Goal: Information Seeking & Learning: Learn about a topic

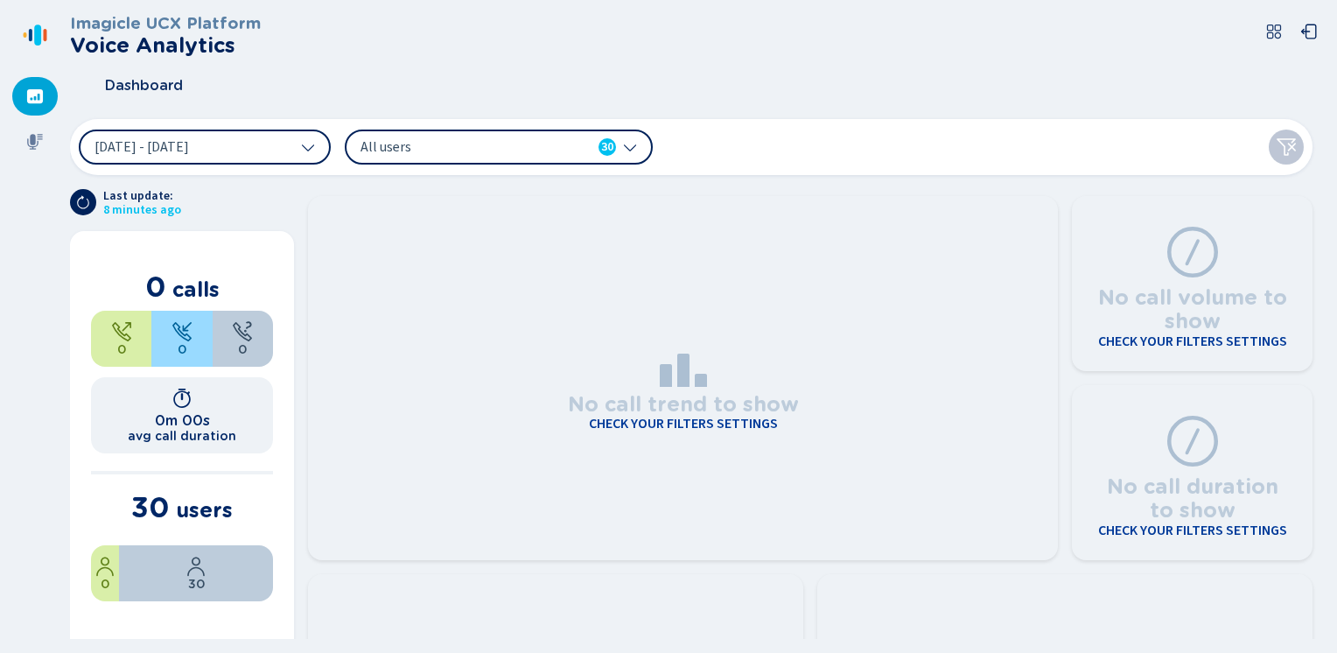
click at [803, 72] on div "Dashboard" at bounding box center [698, 86] width 1257 height 44
click at [33, 141] on icon at bounding box center [35, 142] width 16 height 16
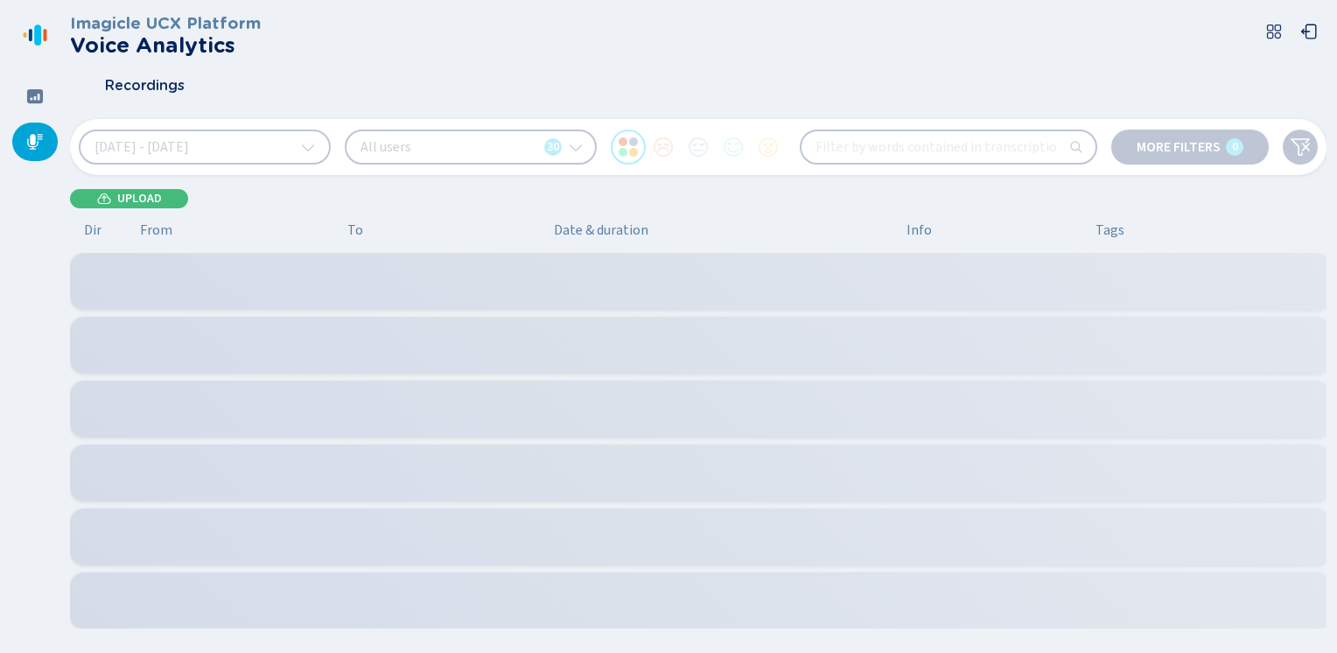
click at [126, 183] on div "Imagicle UCX Platform Voice Analytics Recordings [DATE] - [DATE] All users 30 M…" at bounding box center [698, 321] width 1257 height 642
click at [116, 209] on div "Imagicle UCX Platform Voice Analytics Recordings [DATE] - [DATE] All users 30 M…" at bounding box center [698, 321] width 1257 height 642
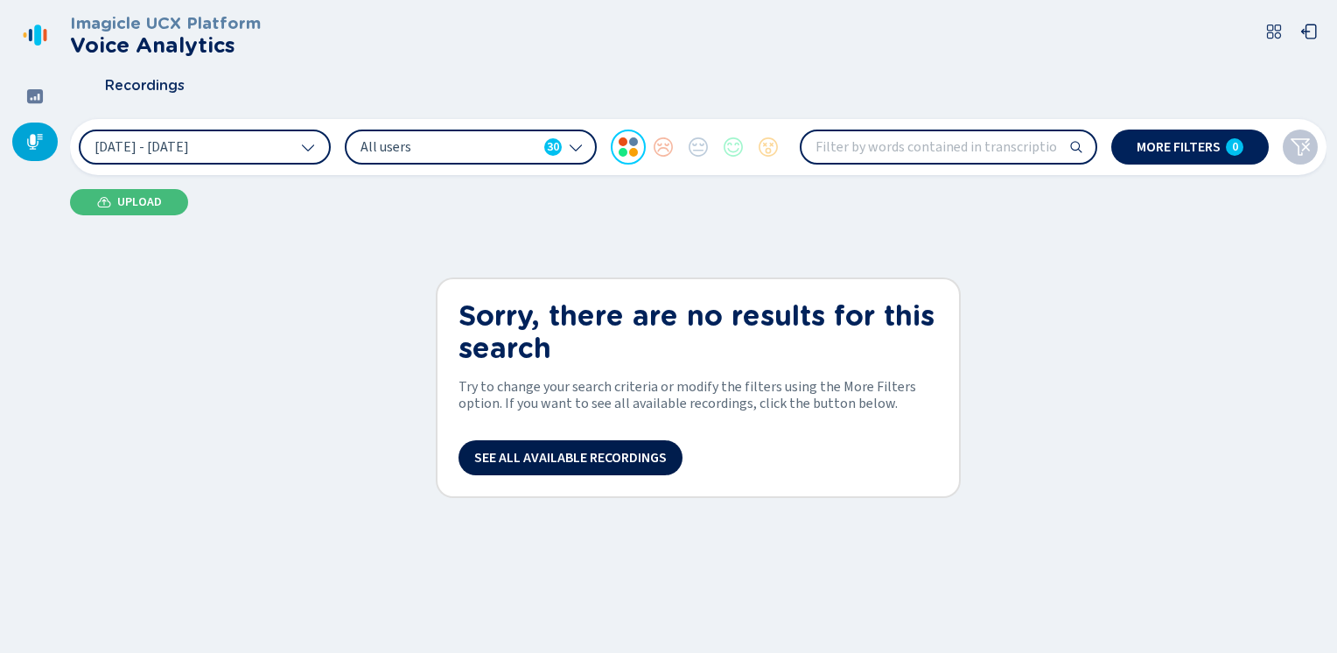
click at [574, 457] on span "See all available recordings" at bounding box center [570, 458] width 193 height 14
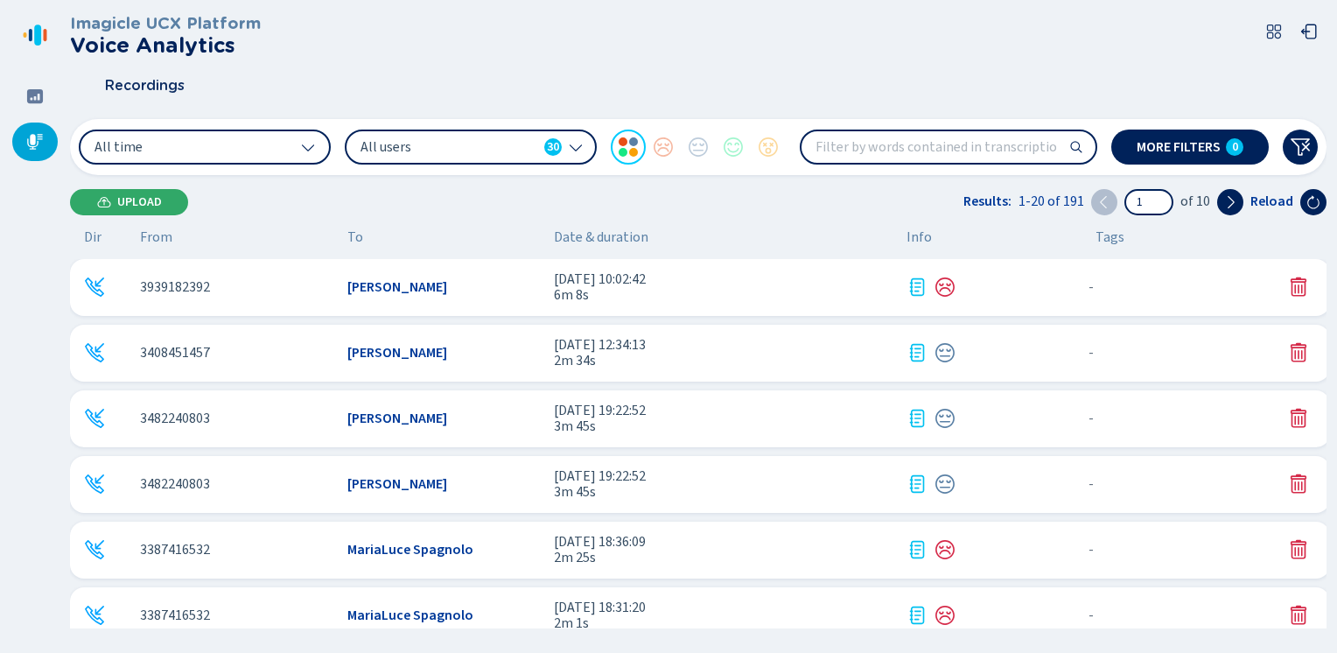
click at [131, 197] on span "Upload" at bounding box center [139, 202] width 45 height 14
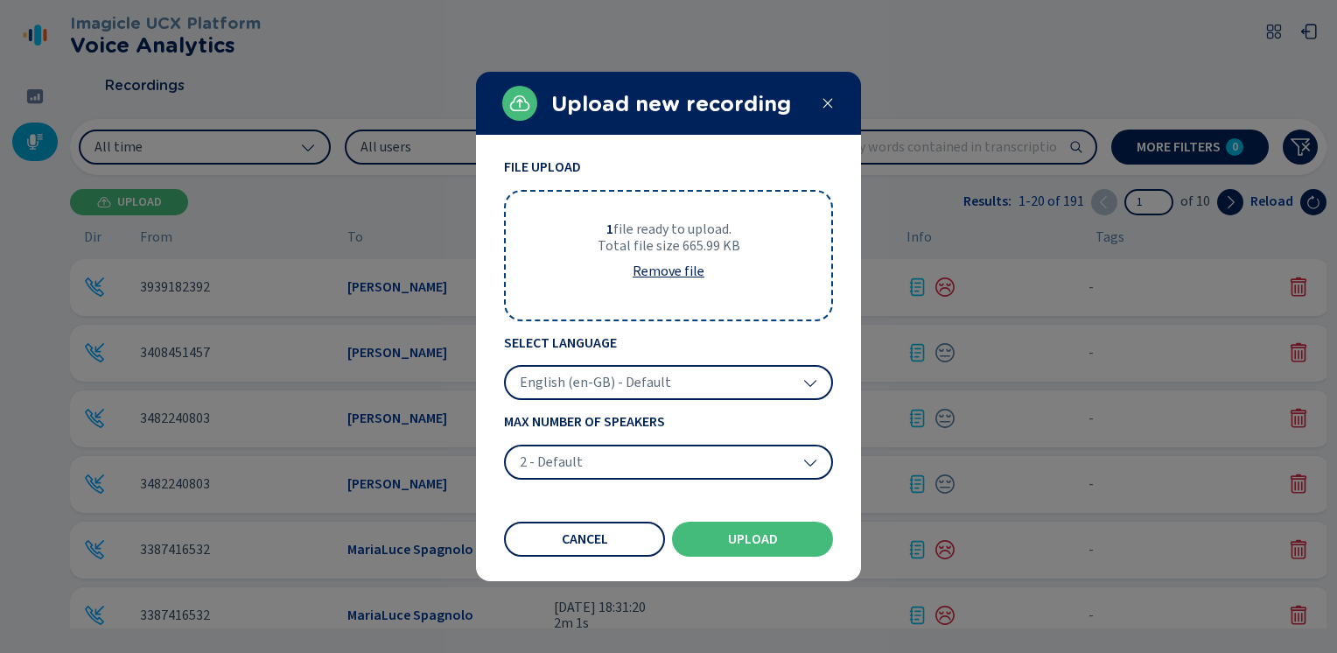
click at [581, 375] on span "English (en-GB) - Default" at bounding box center [595, 383] width 151 height 18
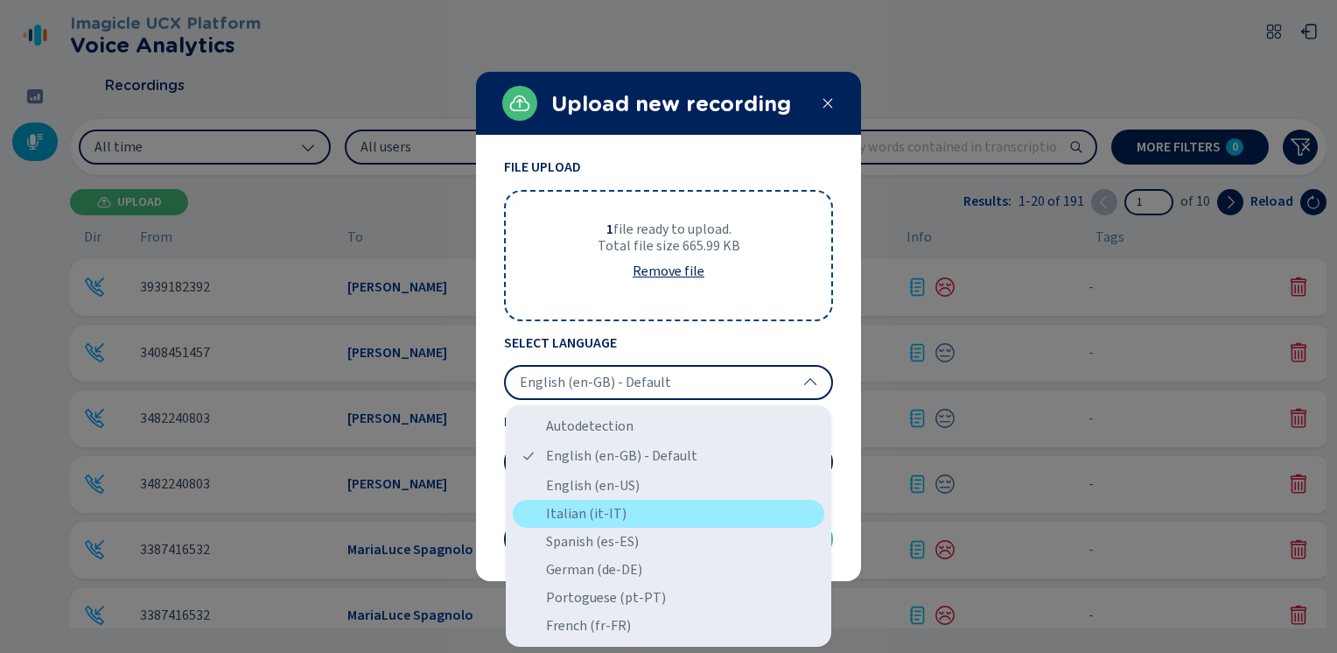
click at [552, 516] on div "Italian (it-IT)" at bounding box center [669, 514] width 312 height 28
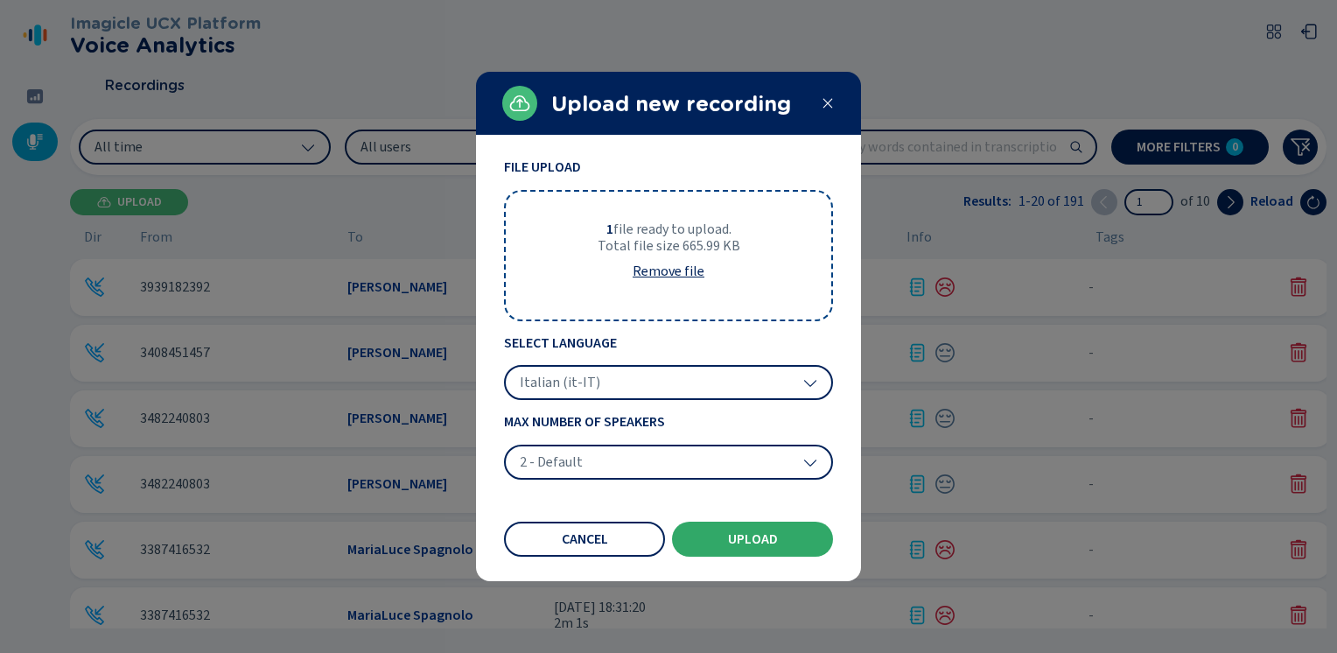
click at [766, 537] on span "Upload" at bounding box center [753, 539] width 50 height 14
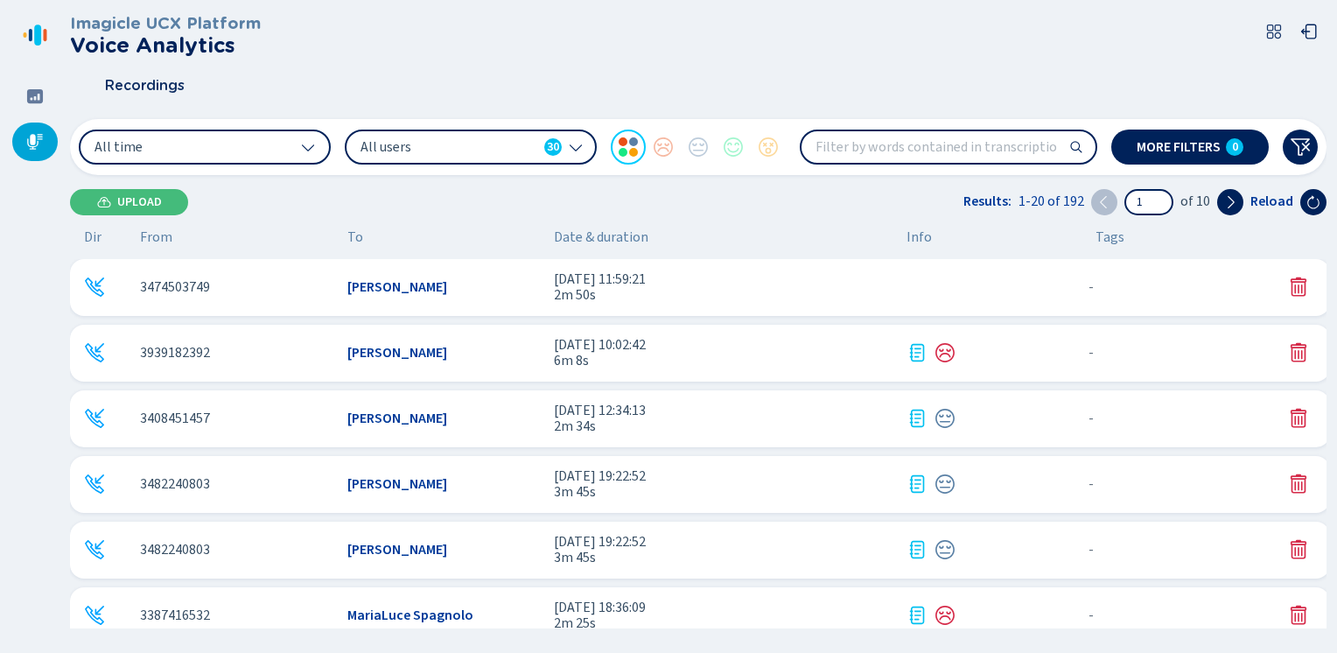
click at [693, 285] on span "[DATE] 11:59:21" at bounding box center [723, 279] width 339 height 16
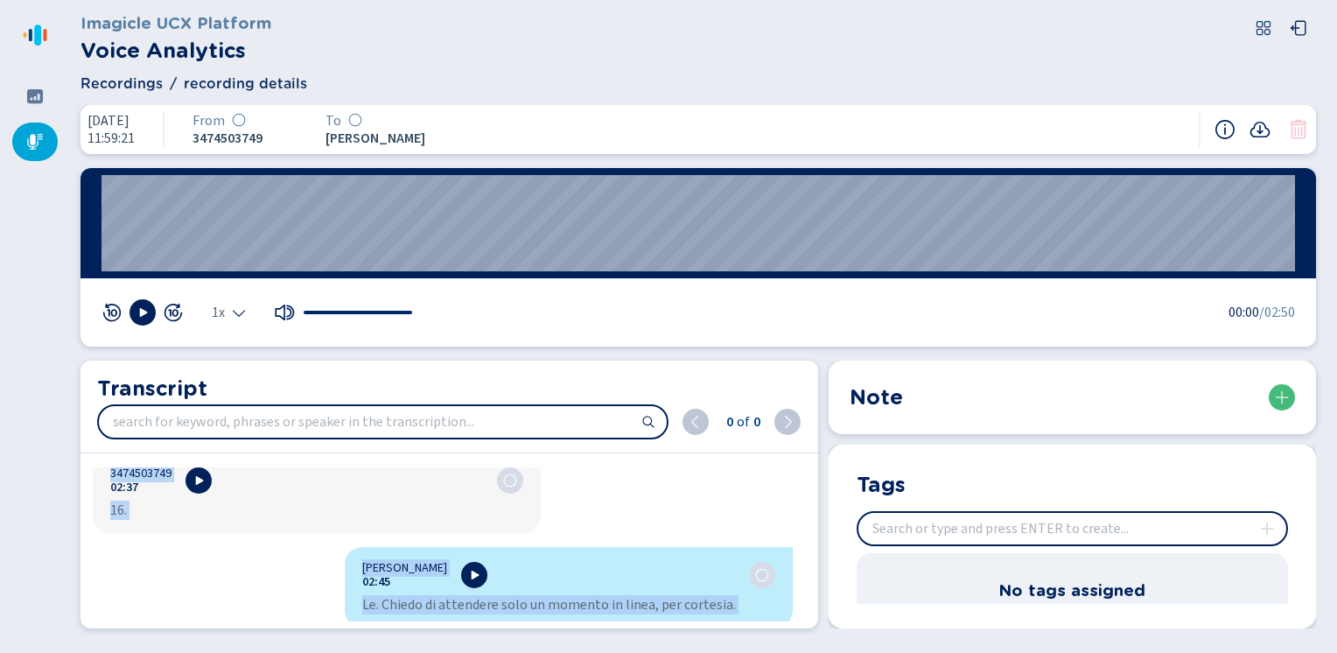
scroll to position [2547, 0]
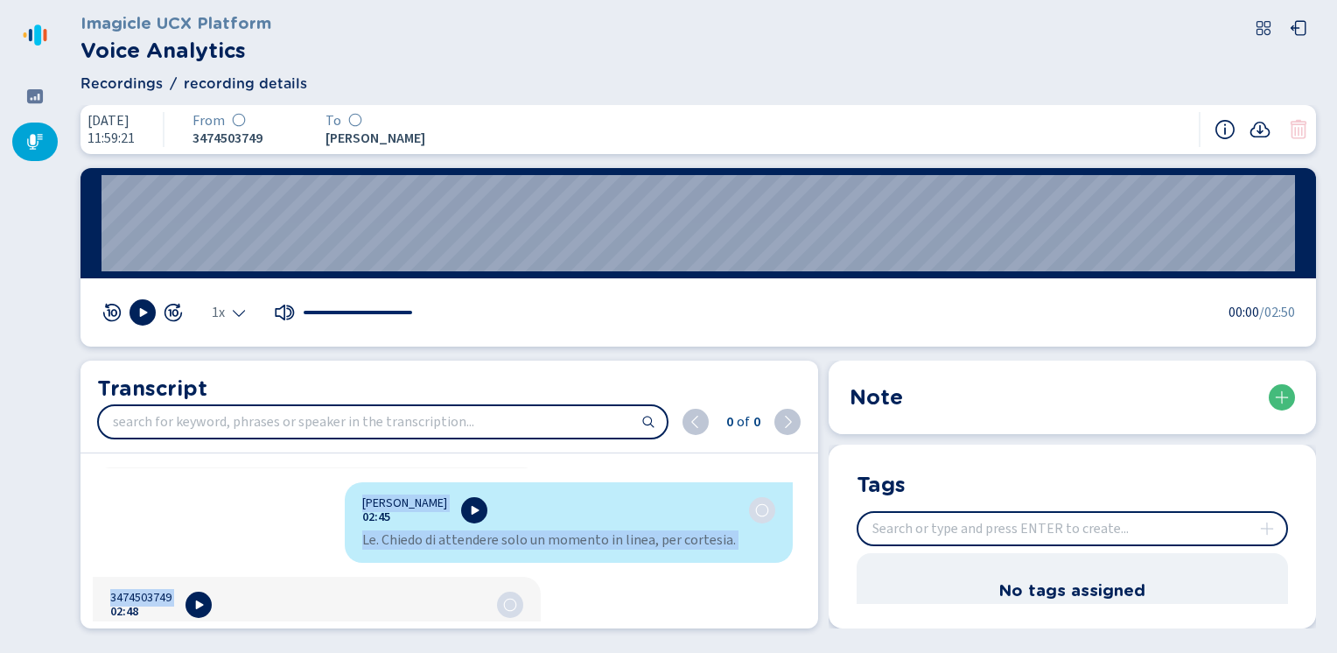
drag, startPoint x: 357, startPoint y: 487, endPoint x: 505, endPoint y: 669, distance: 233.8
click at [505, 652] on html "Please wait, loading app... Imagicle UCX Platform Voice Analytics Recordings re…" at bounding box center [668, 326] width 1337 height 653
copy div "Loremip Dolorsi 96:07 Ametc Adip. Elitseddoe. Temp Incidid. Ut labo etdol magna…"
click at [40, 136] on icon at bounding box center [35, 142] width 18 height 18
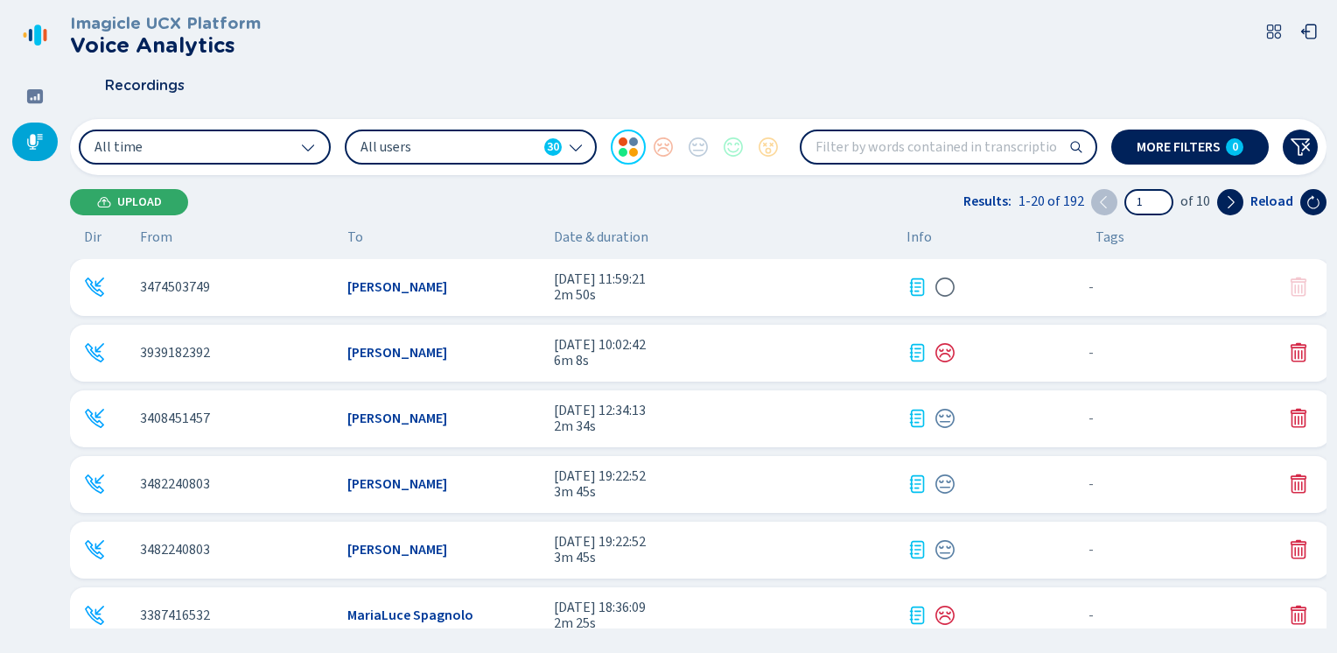
click at [87, 204] on button "Upload" at bounding box center [129, 202] width 118 height 26
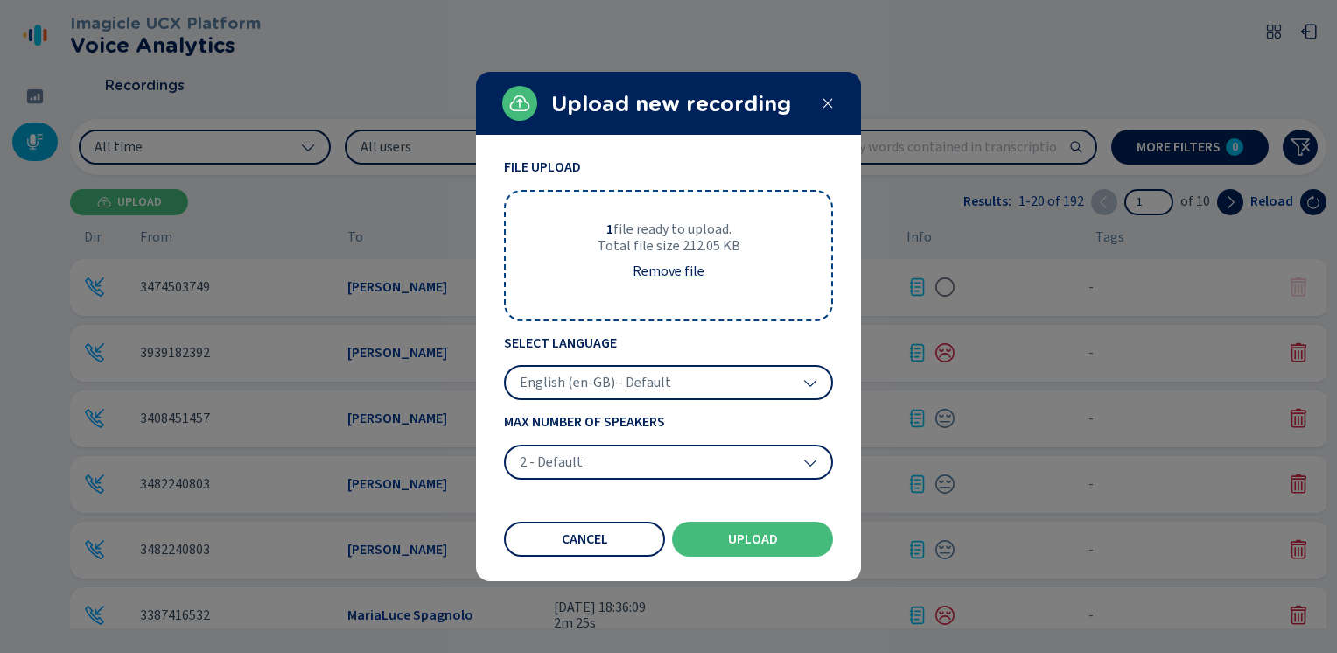
click at [609, 389] on span "English (en-GB) - Default" at bounding box center [595, 383] width 151 height 18
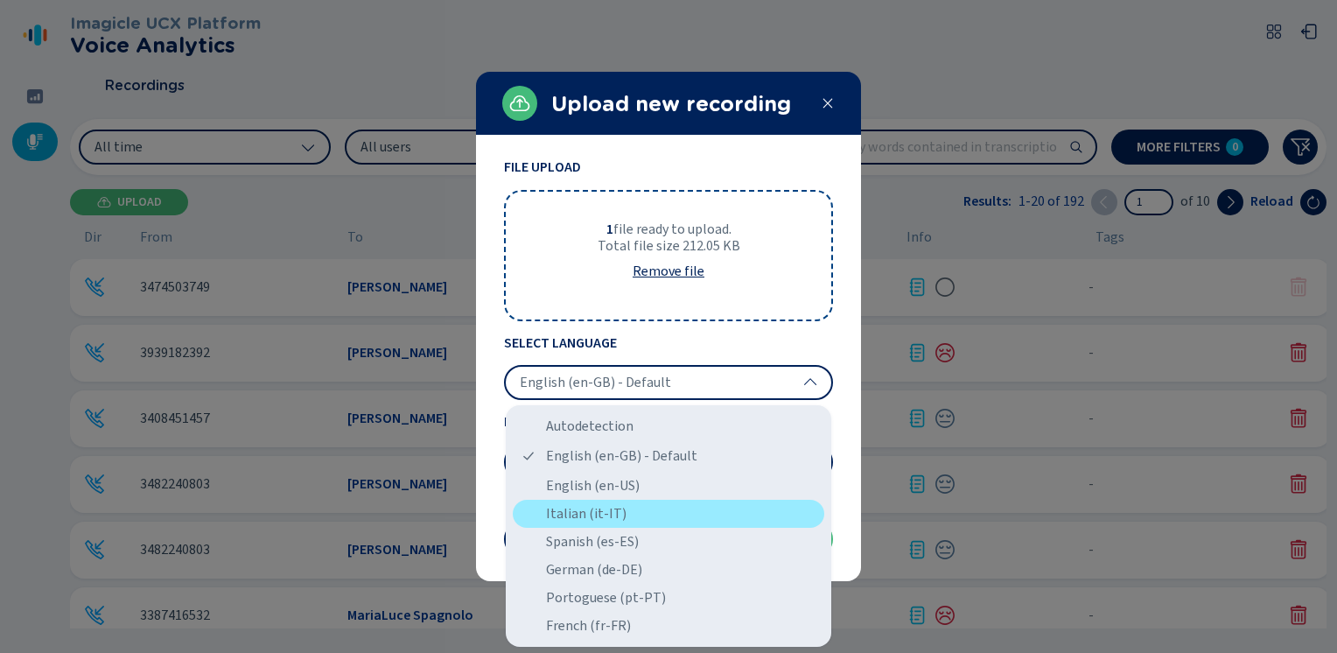
click at [560, 520] on div "Italian (it-IT)" at bounding box center [669, 514] width 312 height 28
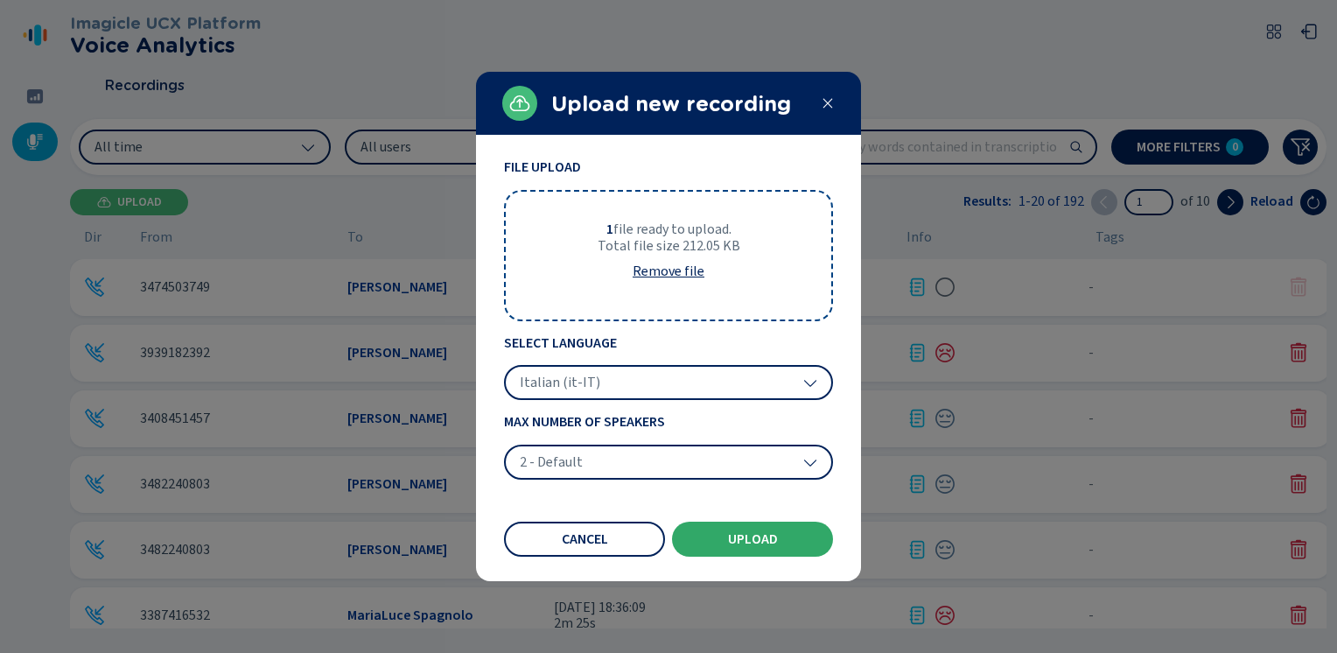
click at [756, 530] on button "Upload" at bounding box center [752, 539] width 161 height 35
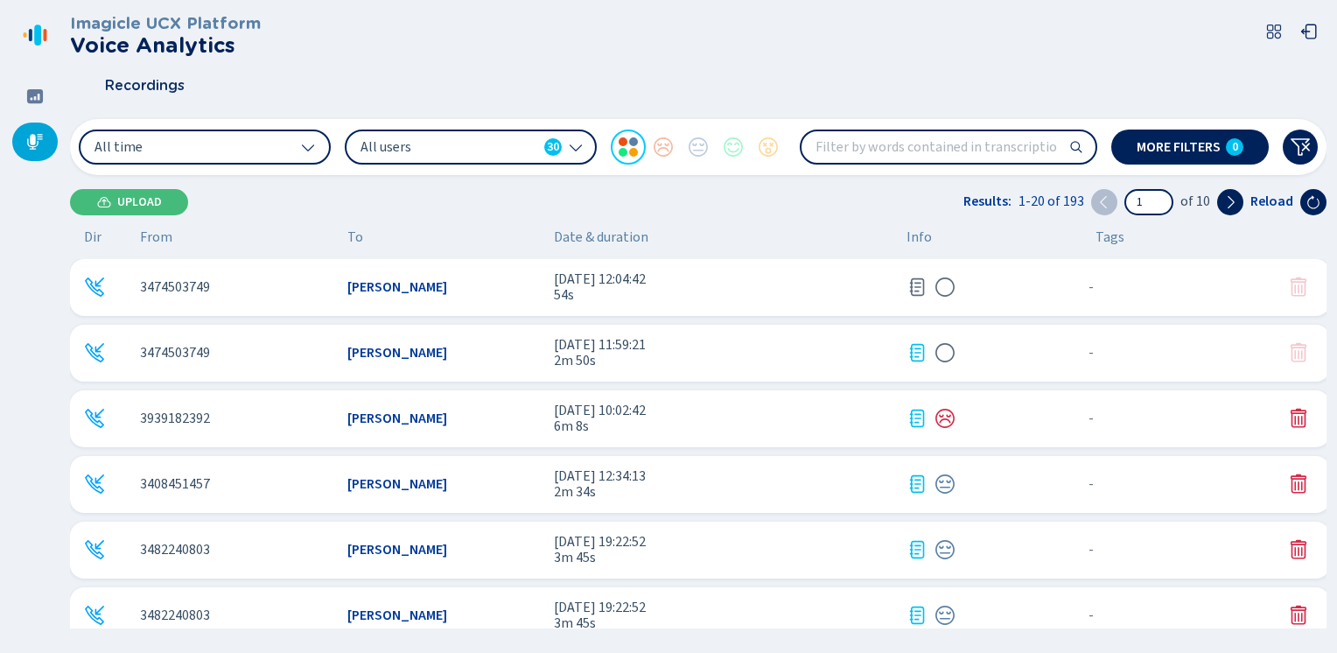
click at [917, 283] on icon at bounding box center [917, 287] width 15 height 18
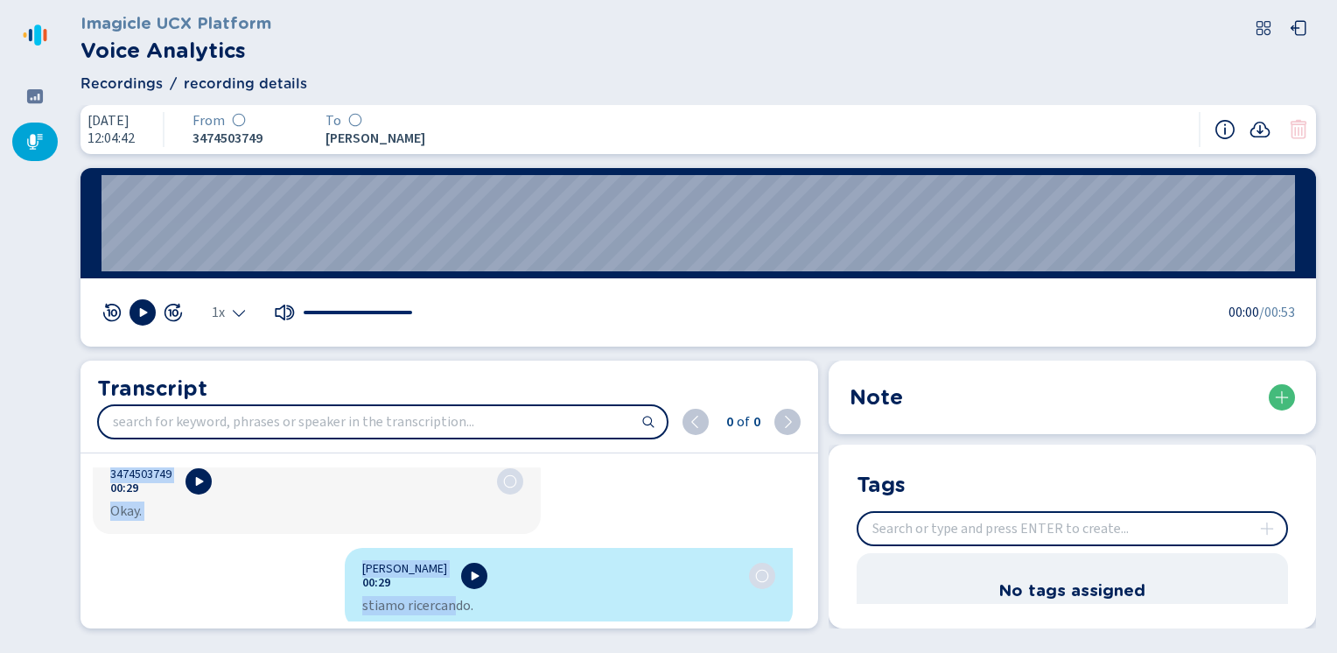
scroll to position [1259, 0]
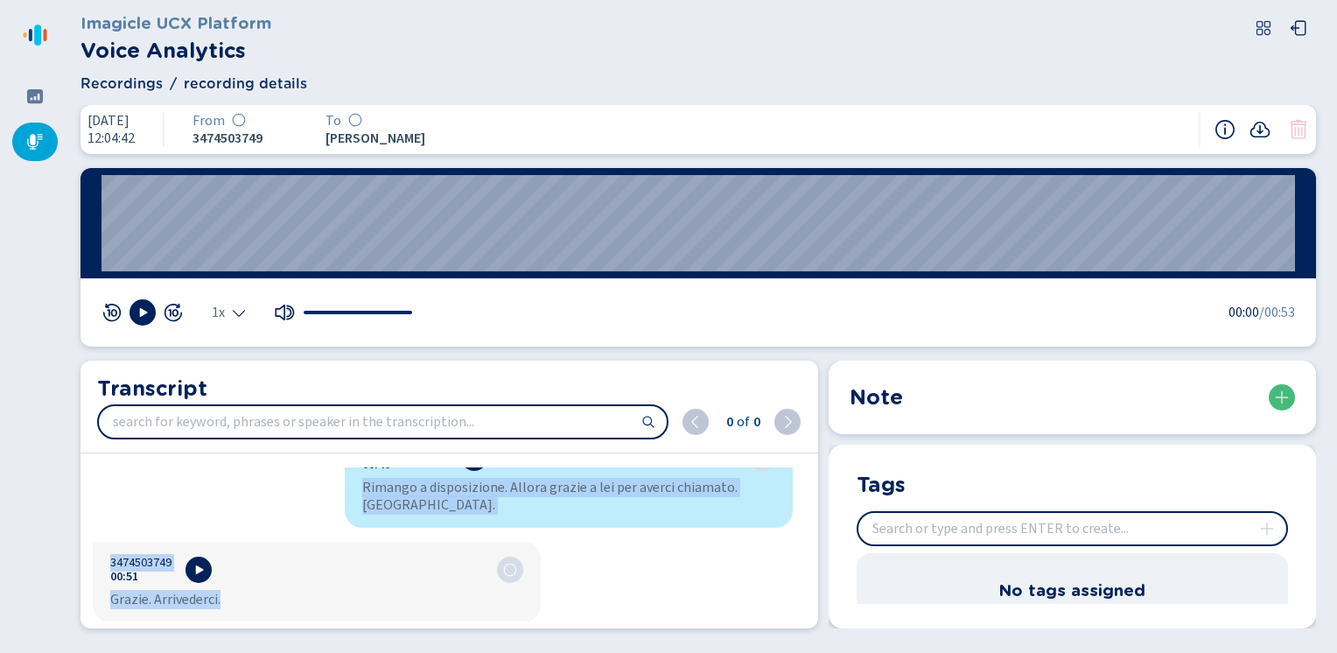
drag, startPoint x: 357, startPoint y: 485, endPoint x: 456, endPoint y: 690, distance: 228.2
click at [456, 652] on html "Please wait, loading app... Imagicle UCX Platform Voice Analytics Recordings re…" at bounding box center [668, 326] width 1337 height 653
copy div "Loremip Dolorsi 43:94 Ametco? Ad elits? Do eiusmodte inc u'labore. Etdolo magna…"
click at [28, 133] on icon at bounding box center [35, 142] width 18 height 18
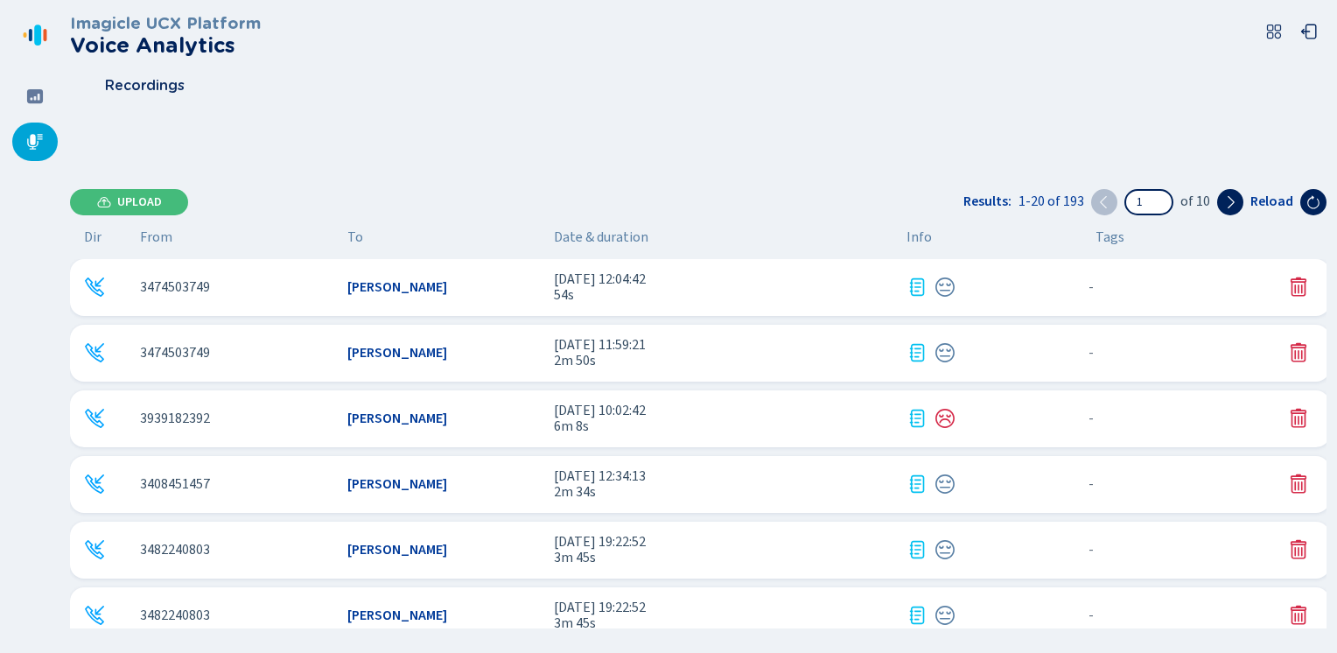
click at [148, 200] on span "Upload" at bounding box center [139, 202] width 45 height 14
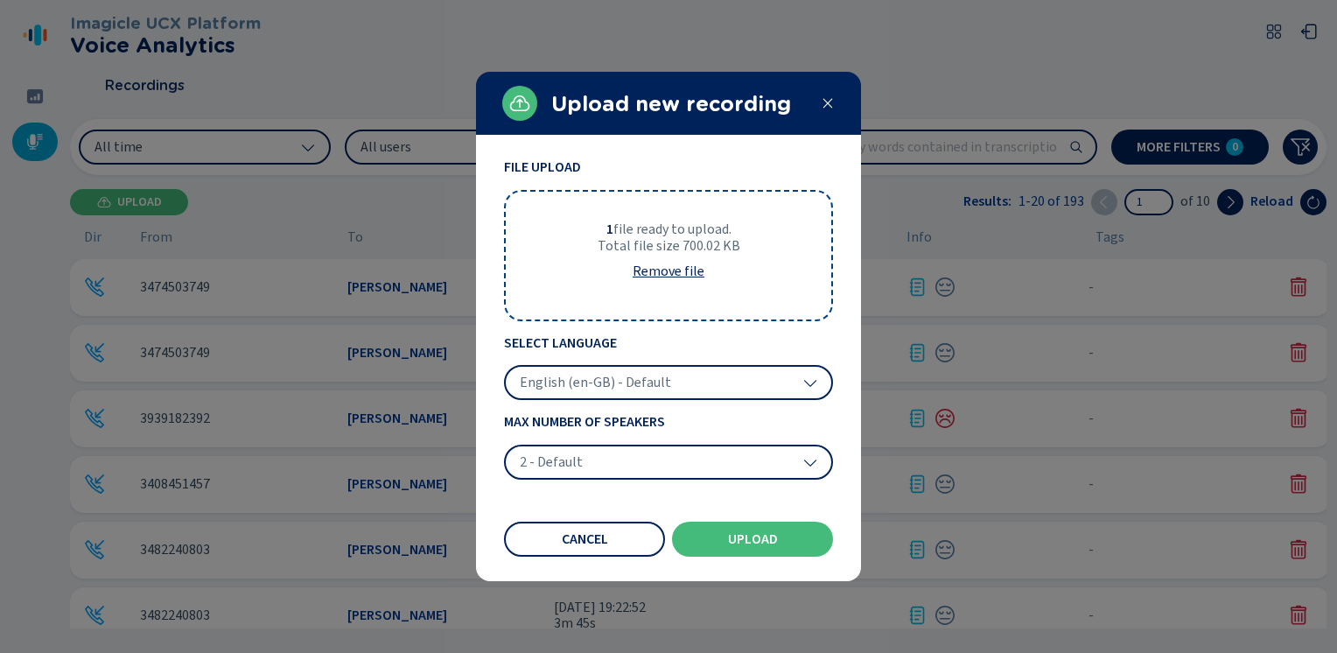
click at [618, 376] on span "English (en-GB) - Default" at bounding box center [595, 383] width 151 height 18
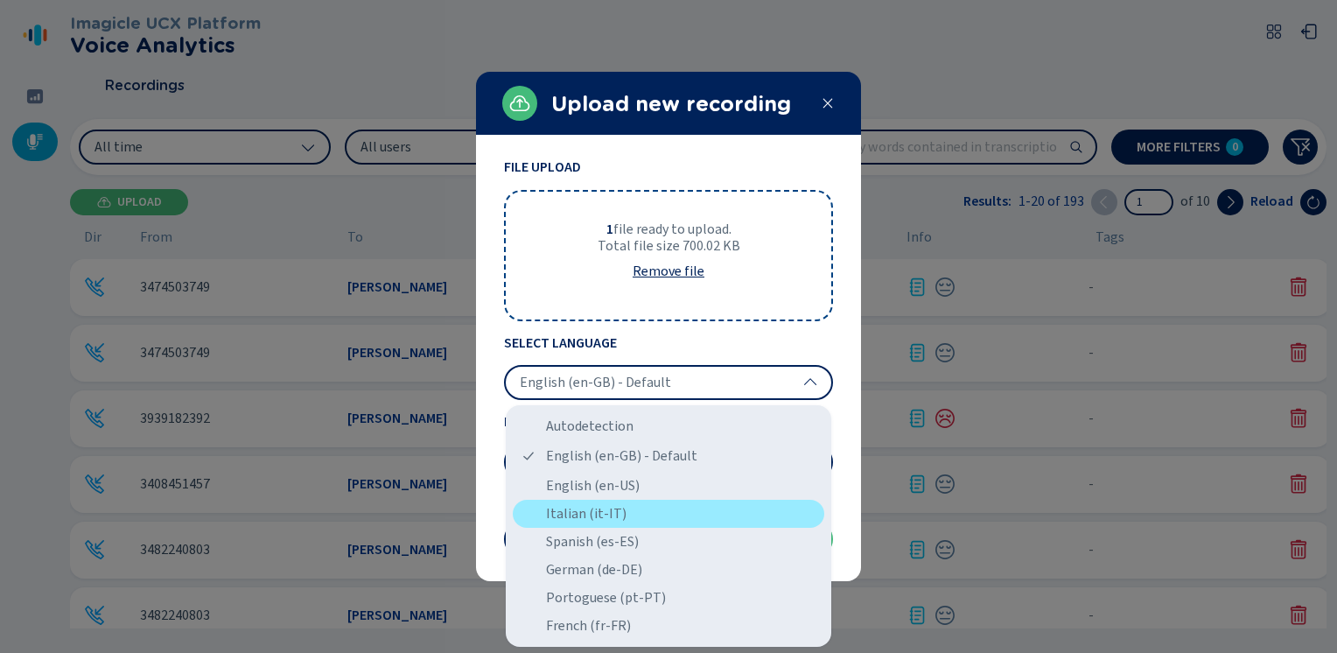
click at [552, 520] on div "Italian (it-IT)" at bounding box center [669, 514] width 312 height 28
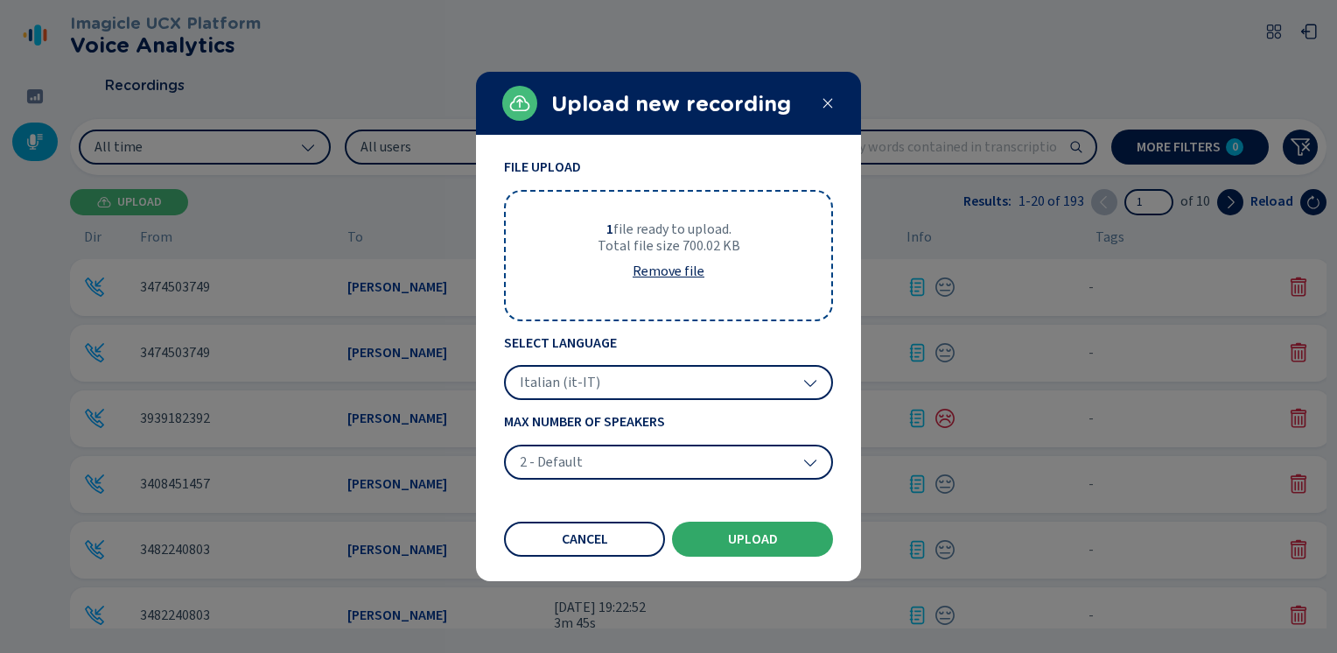
click at [745, 536] on span "Upload" at bounding box center [753, 539] width 50 height 14
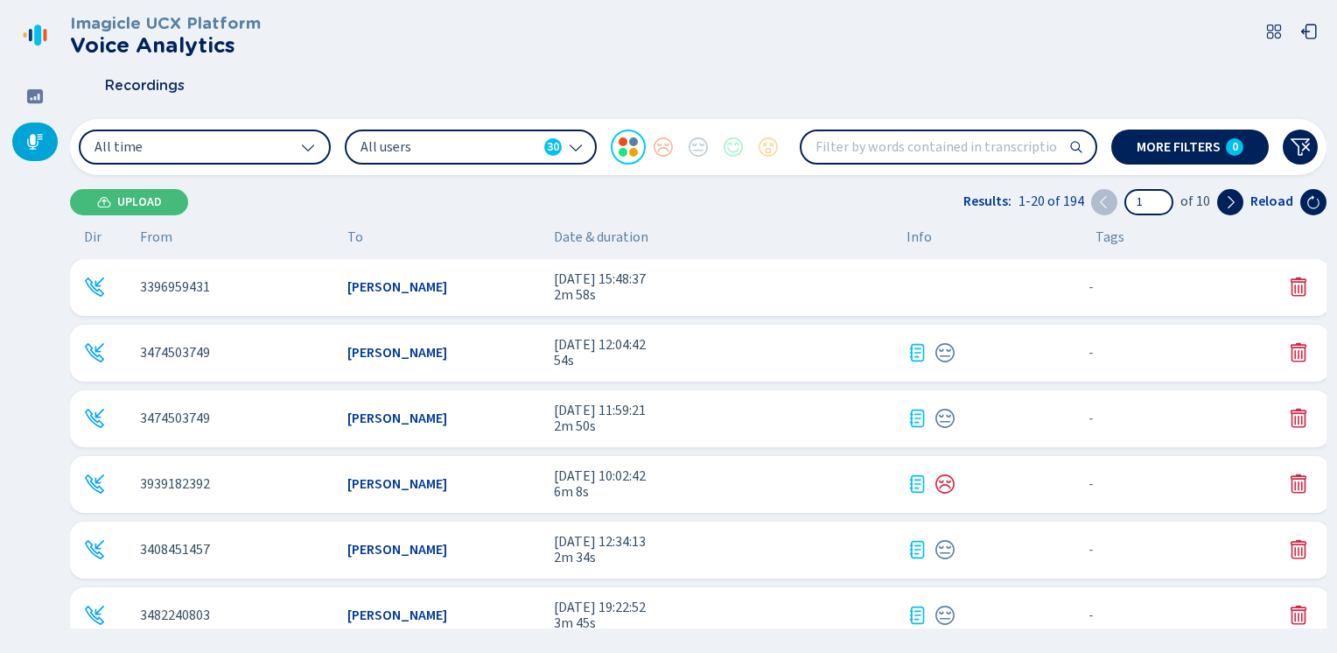
click at [858, 285] on span "[DATE] 15:48:37" at bounding box center [723, 279] width 339 height 16
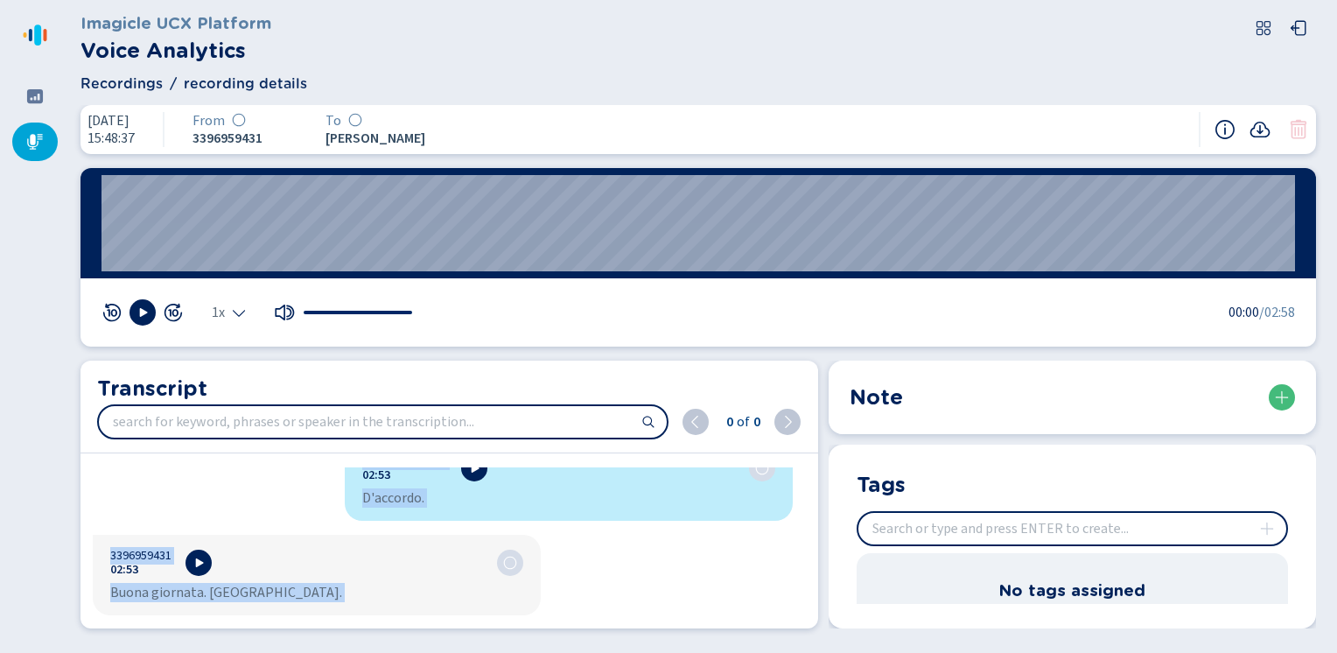
scroll to position [3419, 0]
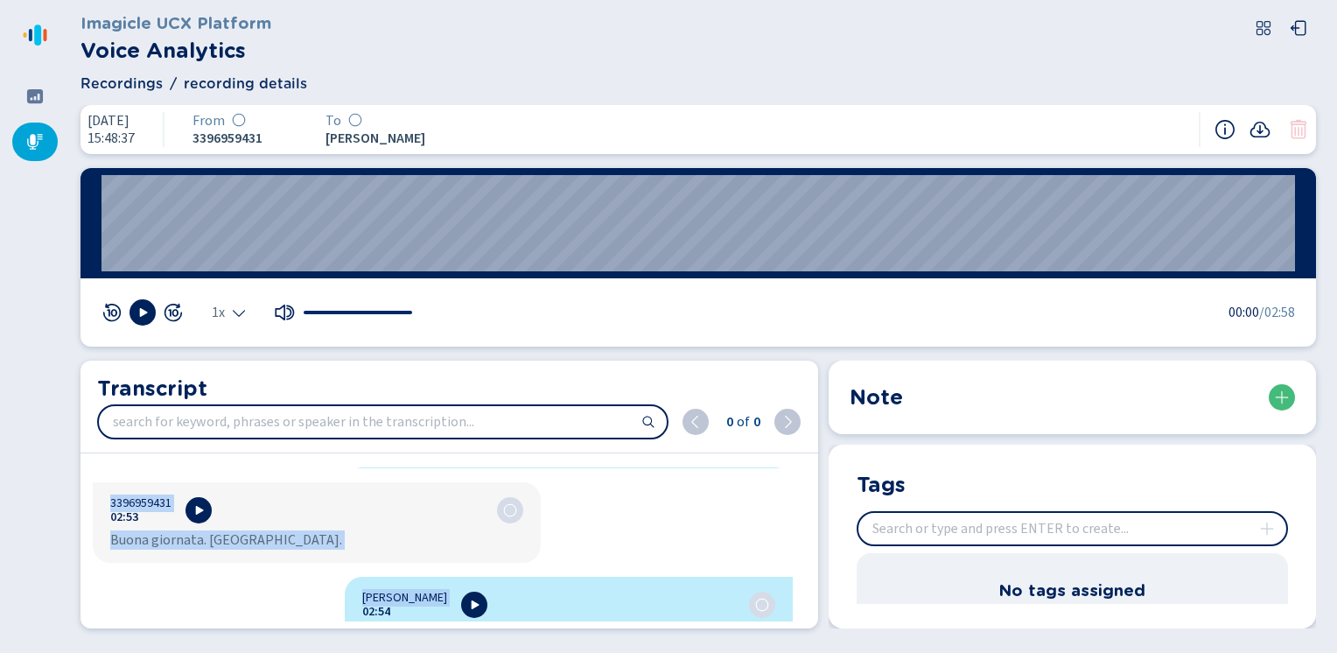
drag, startPoint x: 357, startPoint y: 483, endPoint x: 562, endPoint y: 690, distance: 291.4
click at [562, 652] on html "Please wait, loading app... Imagicle UCX Platform Voice Analytics Recordings re…" at bounding box center [668, 326] width 1337 height 653
copy div "Lore Ipsumdol 91:49 Sitametcon Adipi Elitse. Doei Temp. Inci utlab etdolore? Ma…"
